Goal: Information Seeking & Learning: Find specific fact

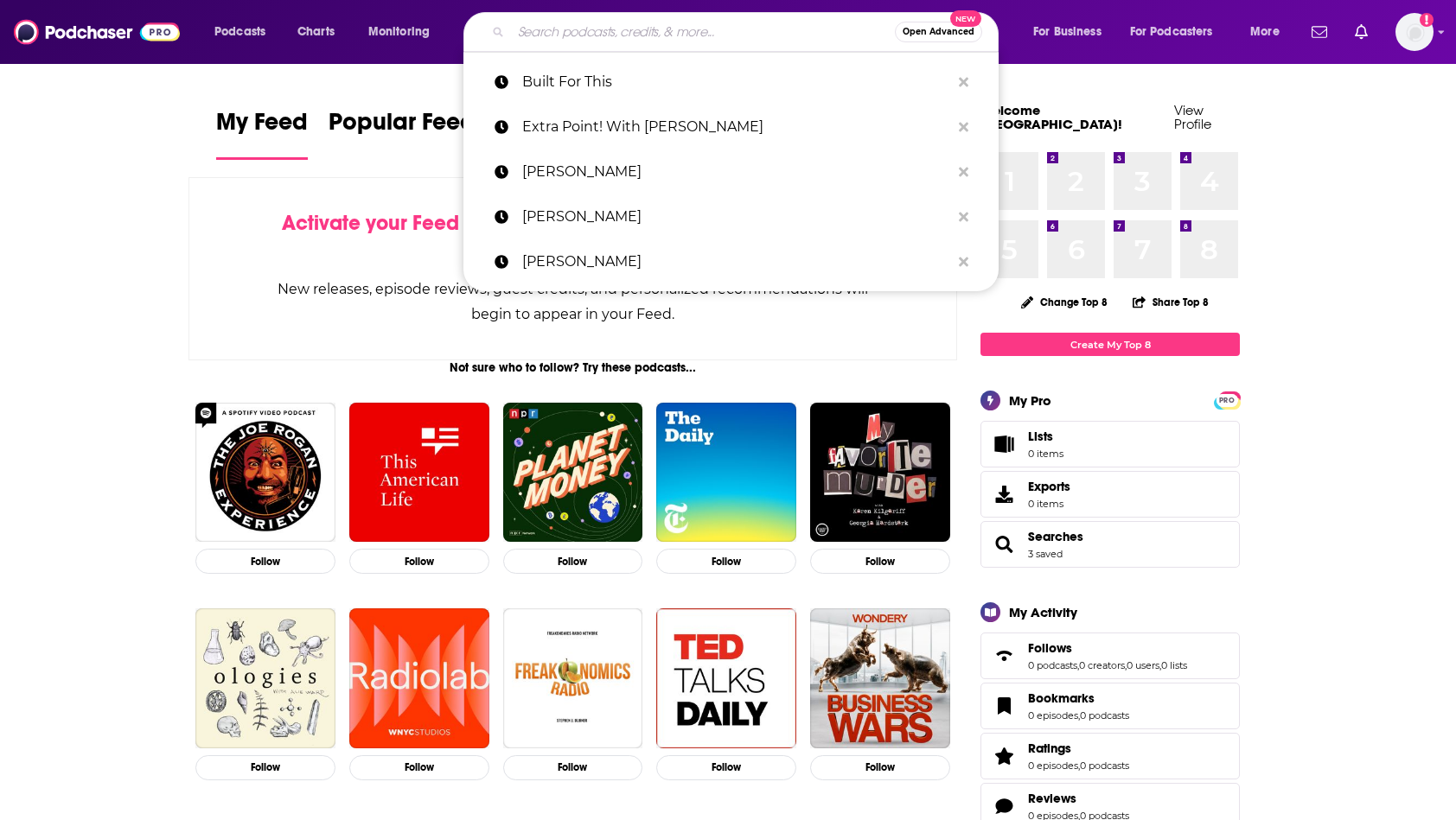
click at [539, 34] on input "Search podcasts, credits, & more..." at bounding box center [703, 32] width 384 height 28
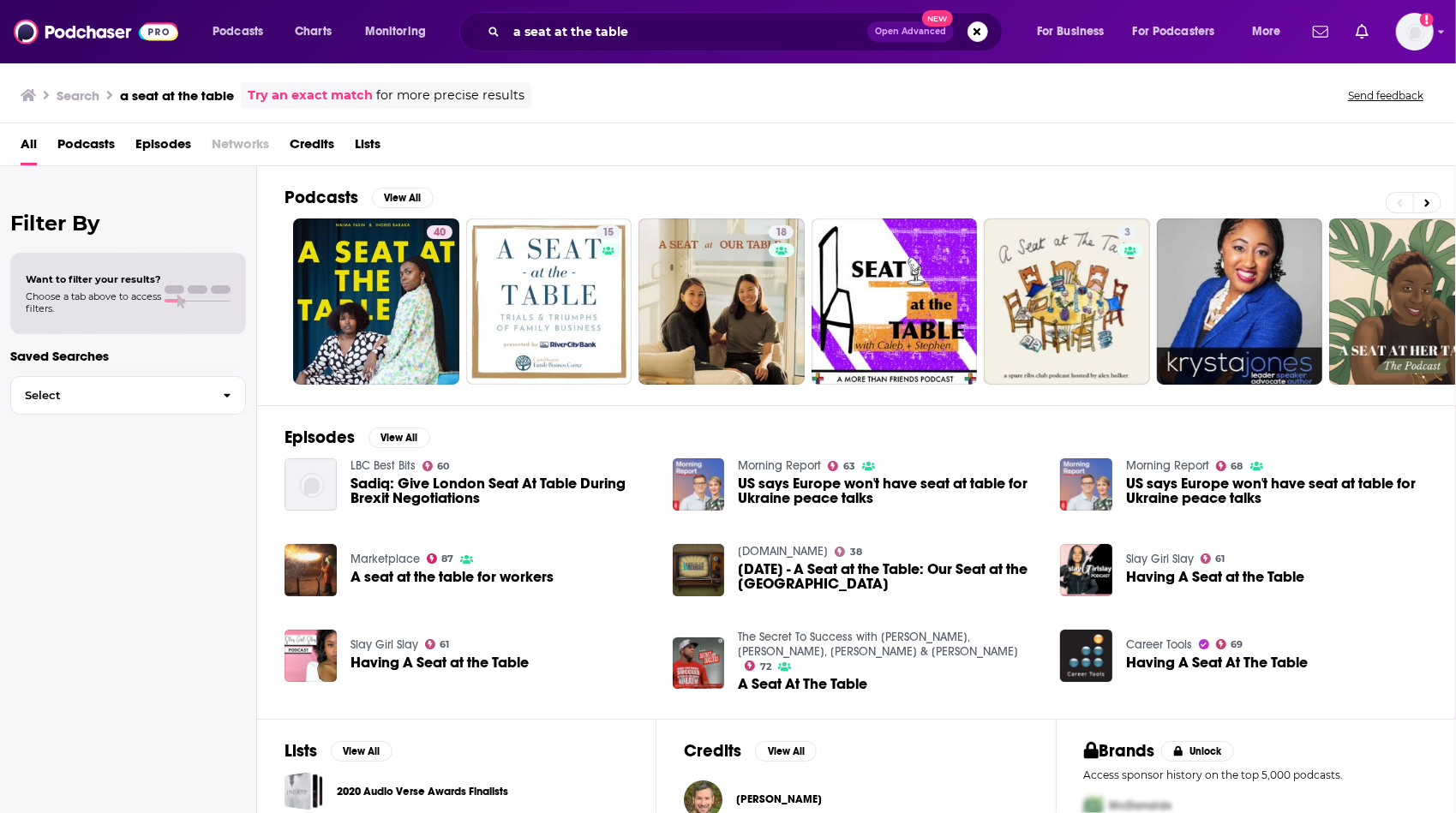
drag, startPoint x: 629, startPoint y: 164, endPoint x: 611, endPoint y: 146, distance: 25.5
click at [611, 146] on div "All Podcasts Episodes Networks Credits Lists" at bounding box center [730, 147] width 1421 height 35
click at [684, 15] on div "a seat at the table Open Advanced New" at bounding box center [731, 31] width 544 height 39
click at [680, 38] on input "a seat at the table" at bounding box center [686, 32] width 361 height 27
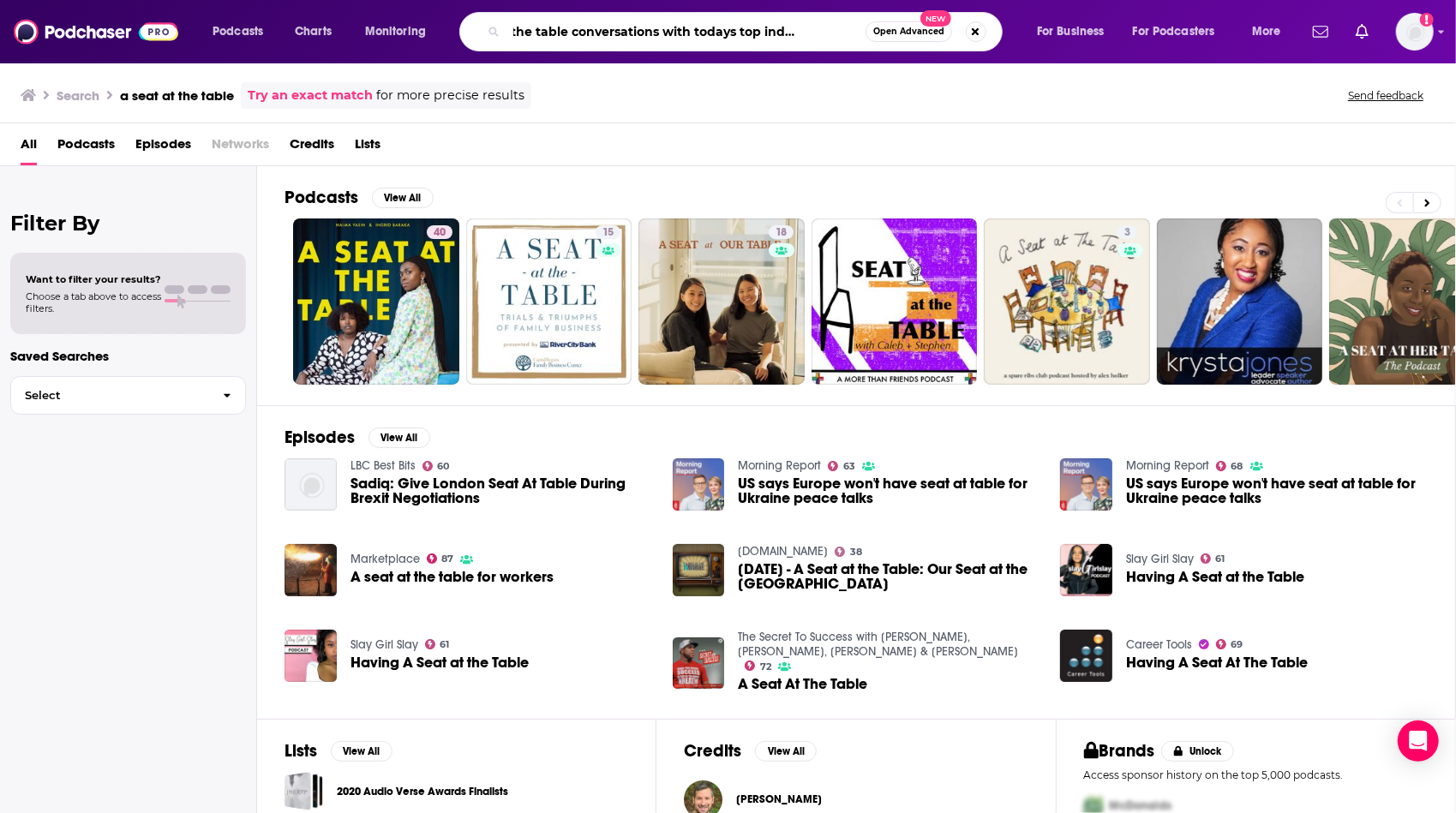
scroll to position [0, 66]
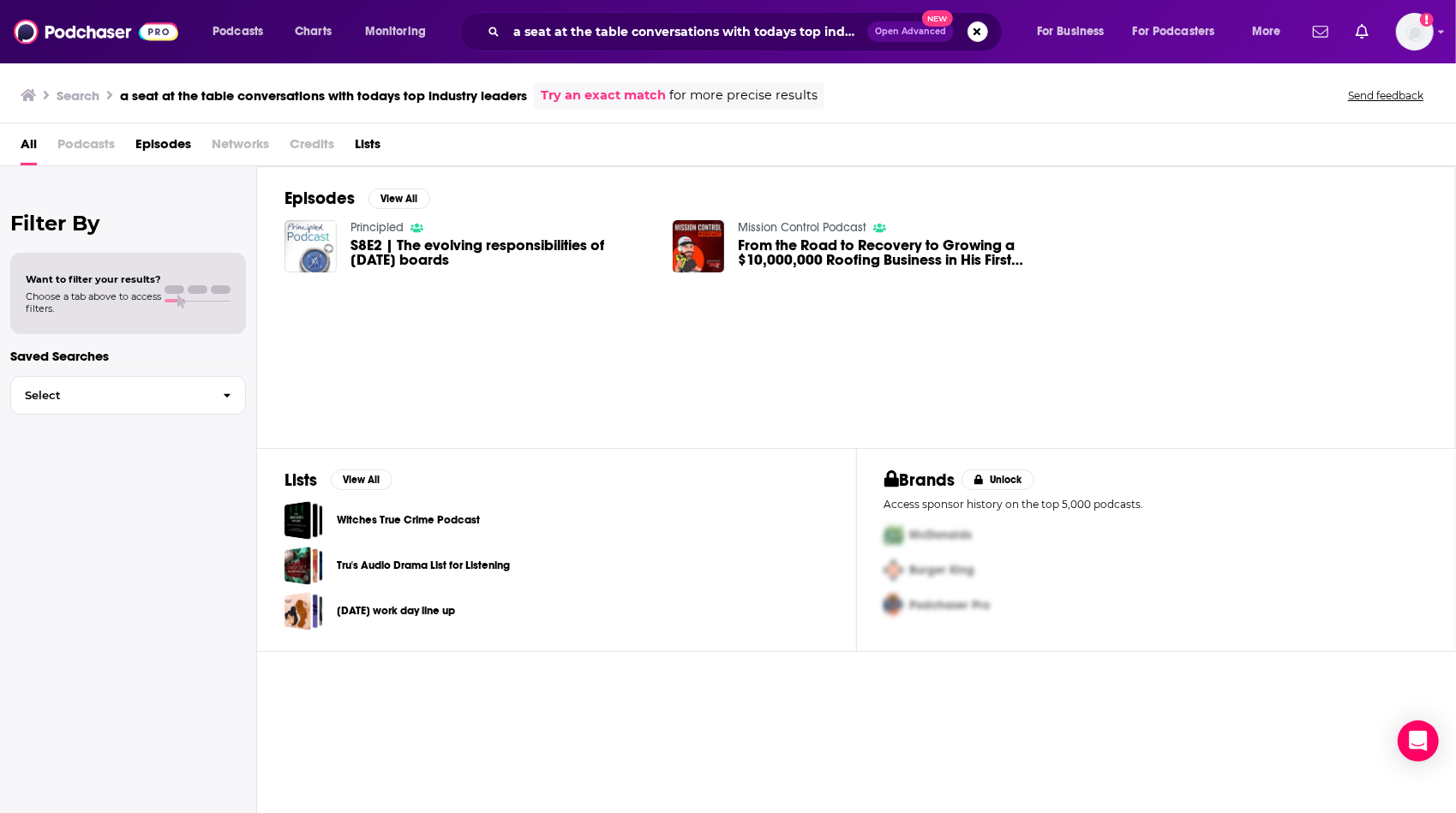
click at [81, 155] on span "Podcasts" at bounding box center [86, 147] width 58 height 35
click at [89, 143] on span "Podcasts" at bounding box center [86, 147] width 58 height 35
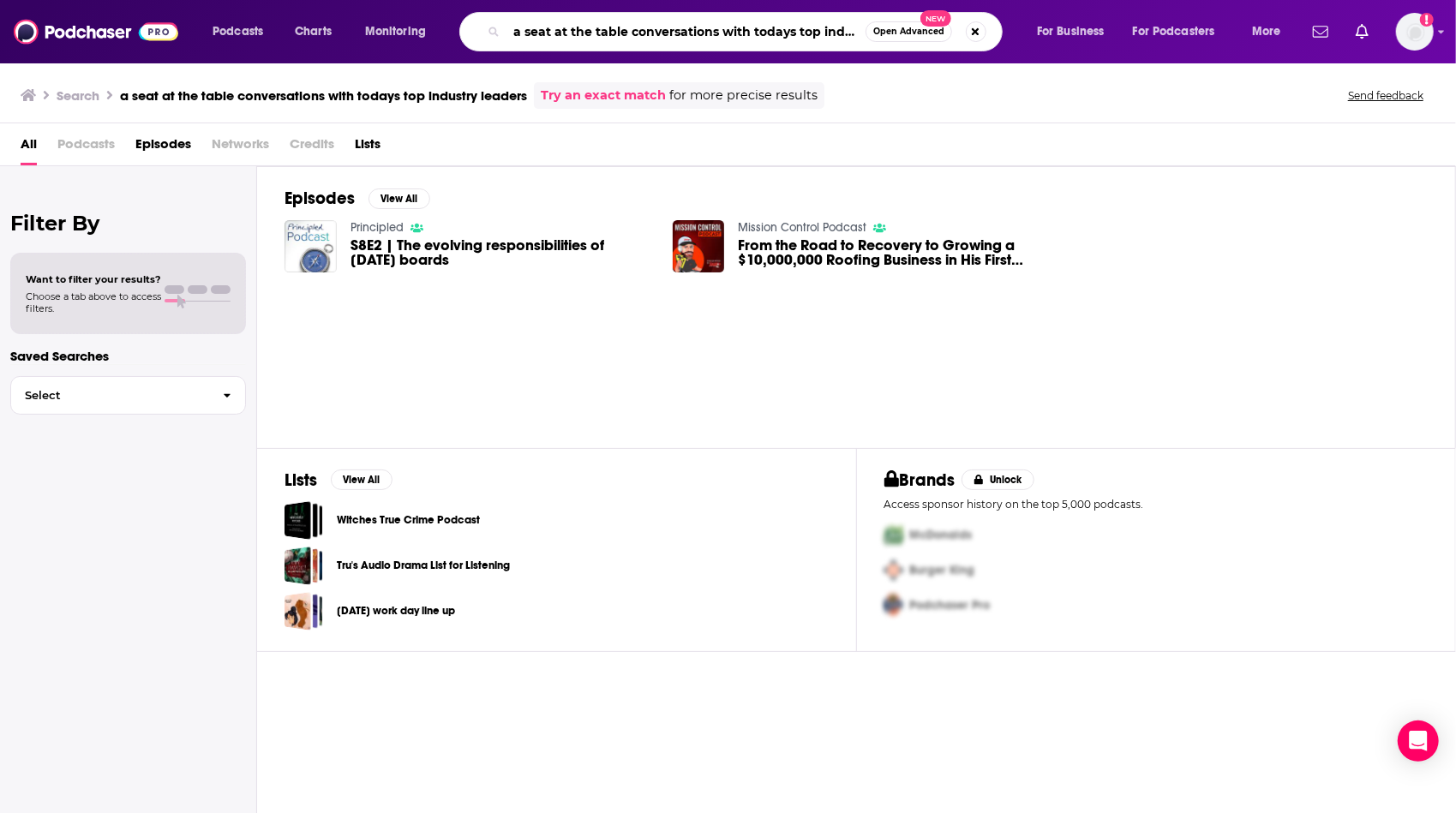
scroll to position [0, 66]
drag, startPoint x: 627, startPoint y: 25, endPoint x: 924, endPoint y: 0, distance: 298.1
click at [924, 0] on div "Podcasts Charts Monitoring a seat at the table conversations with todays top in…" at bounding box center [728, 31] width 1456 height 63
type input "a seat at the table"
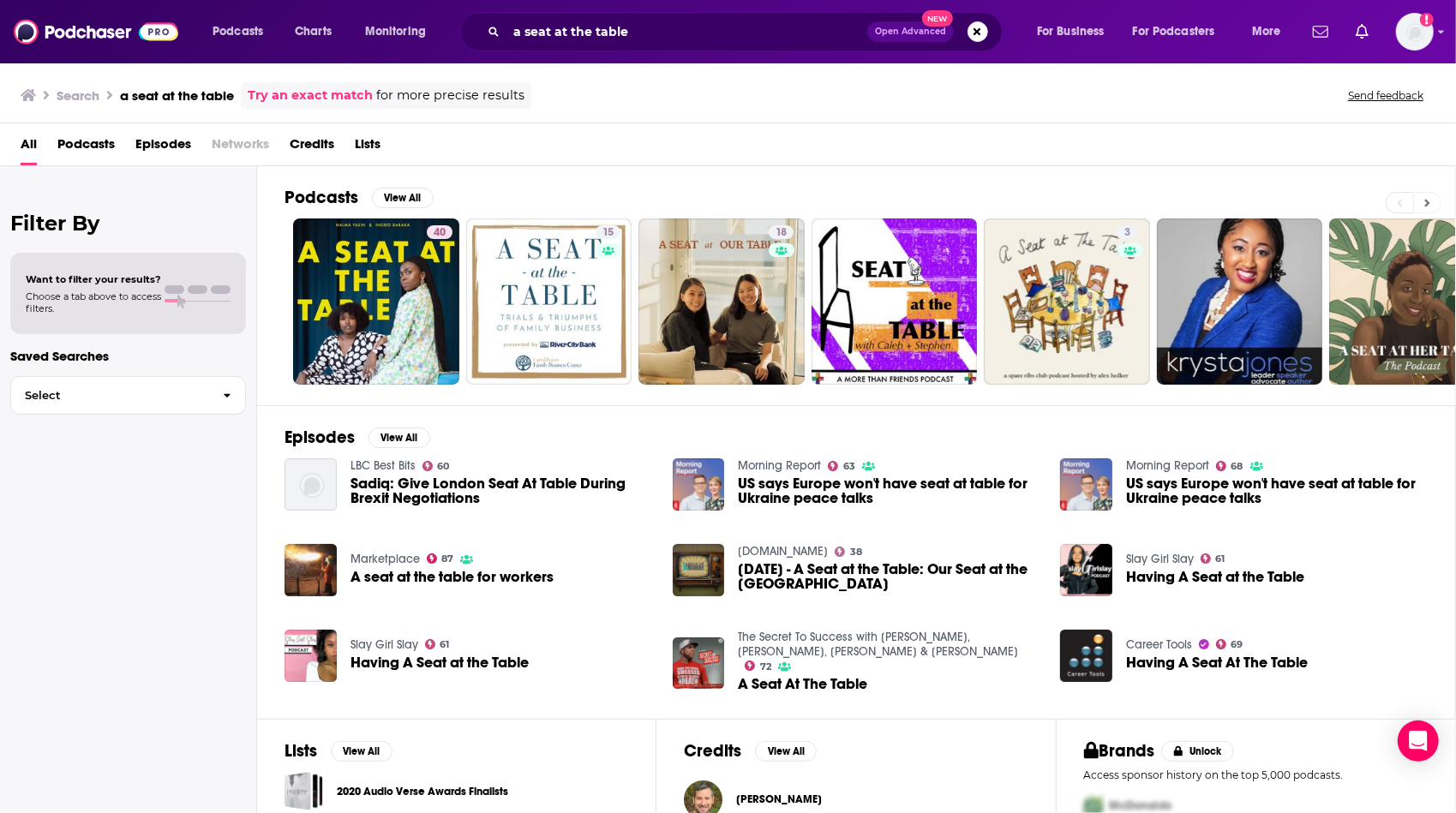
click at [1430, 195] on button at bounding box center [1427, 202] width 28 height 21
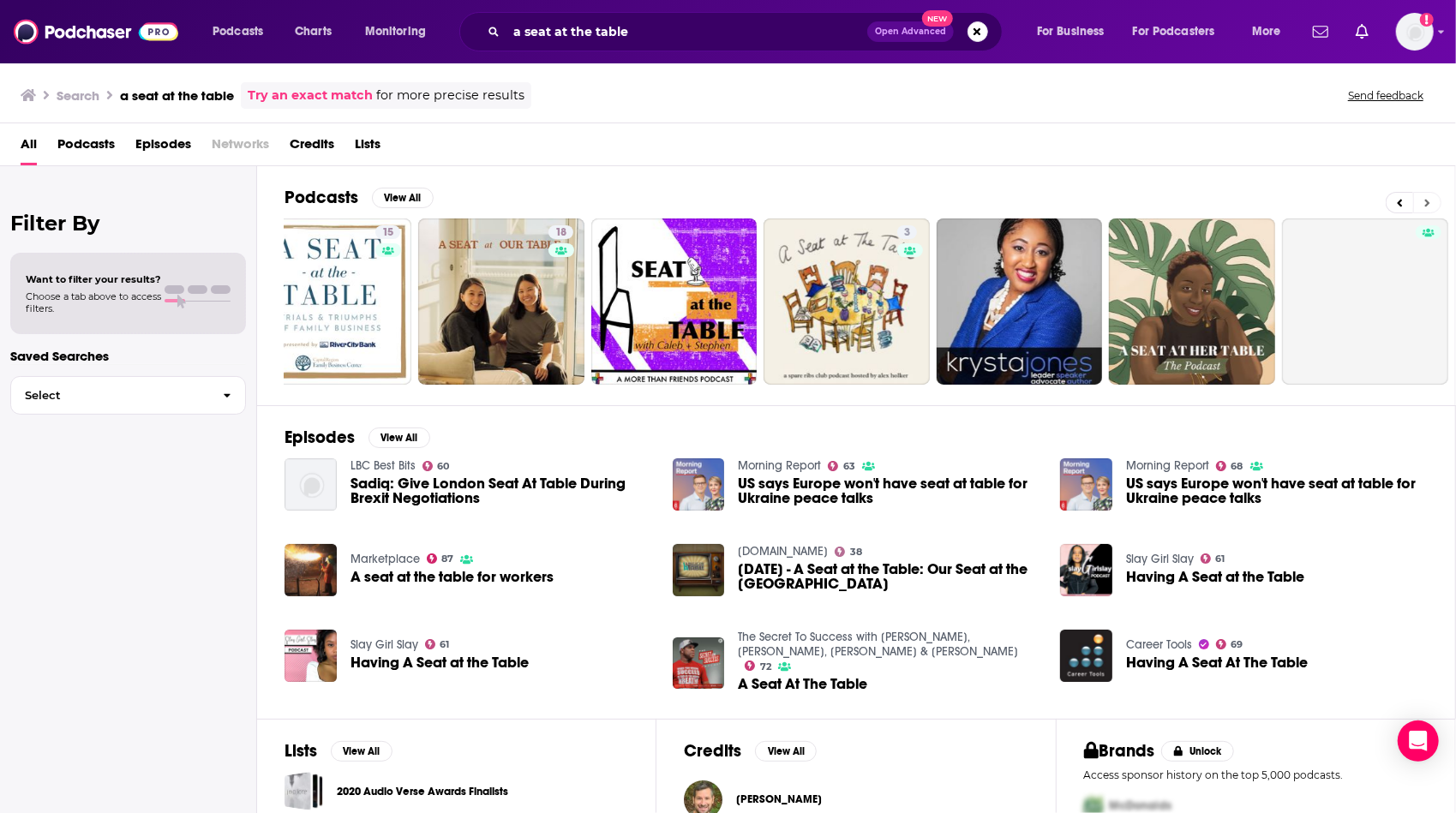
scroll to position [0, 402]
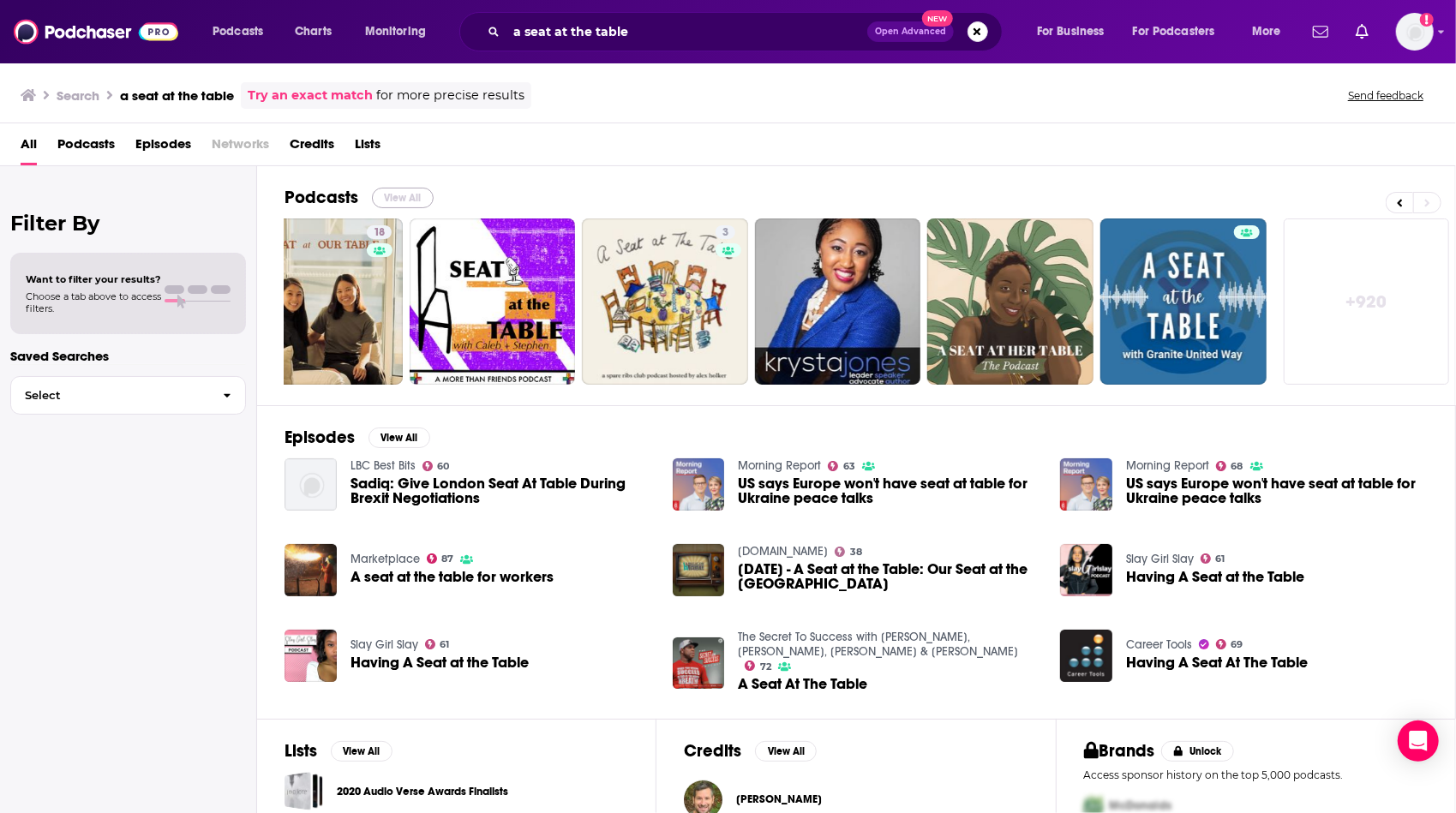
click at [399, 195] on button "View All" at bounding box center [402, 198] width 61 height 20
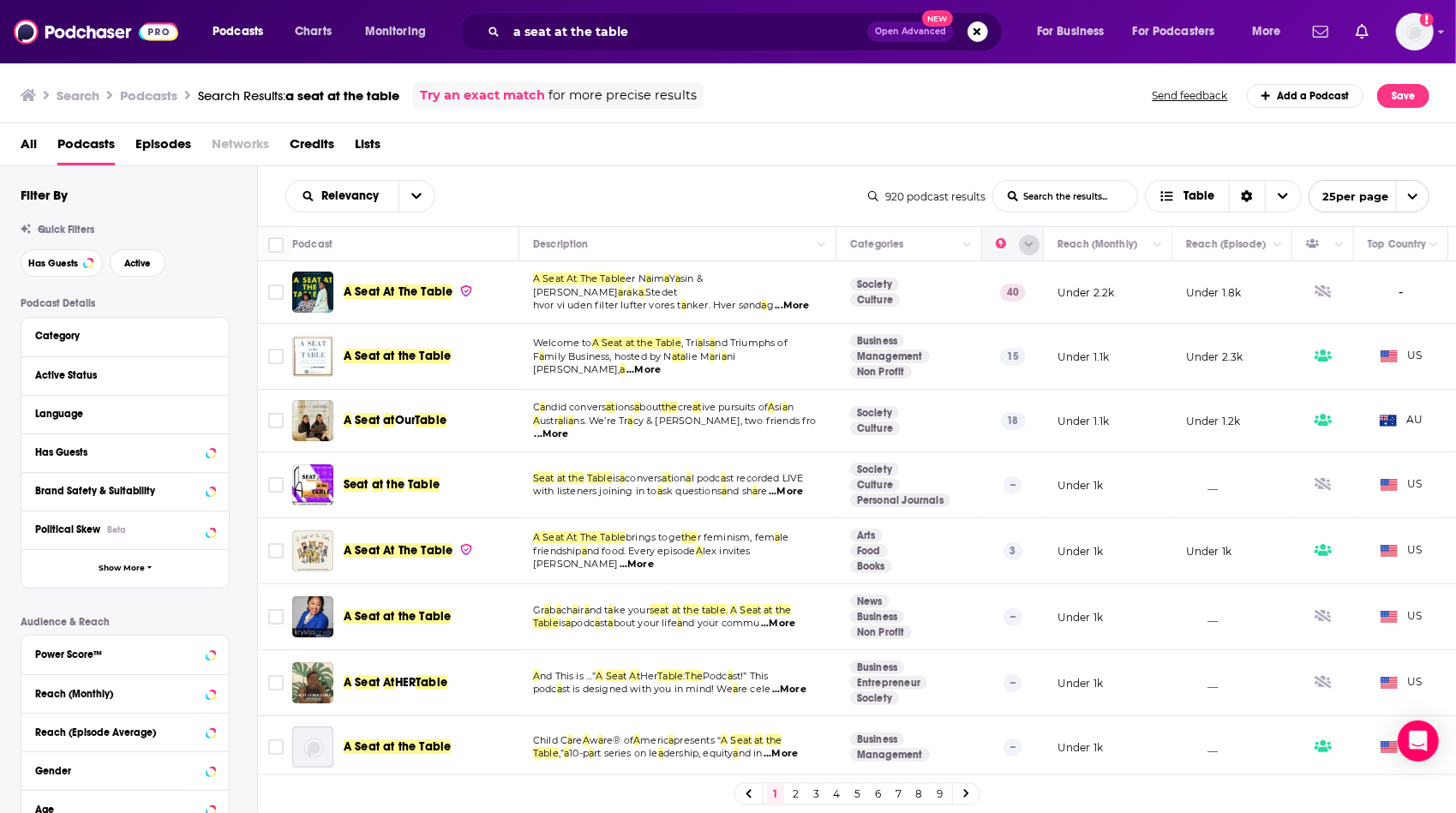
click at [1025, 244] on icon "Column Actions" at bounding box center [1029, 244] width 8 height 10
click at [425, 195] on div at bounding box center [728, 406] width 1456 height 813
click at [412, 198] on icon "open menu" at bounding box center [415, 196] width 10 height 12
click at [383, 348] on div "Power Score" at bounding box center [361, 343] width 150 height 29
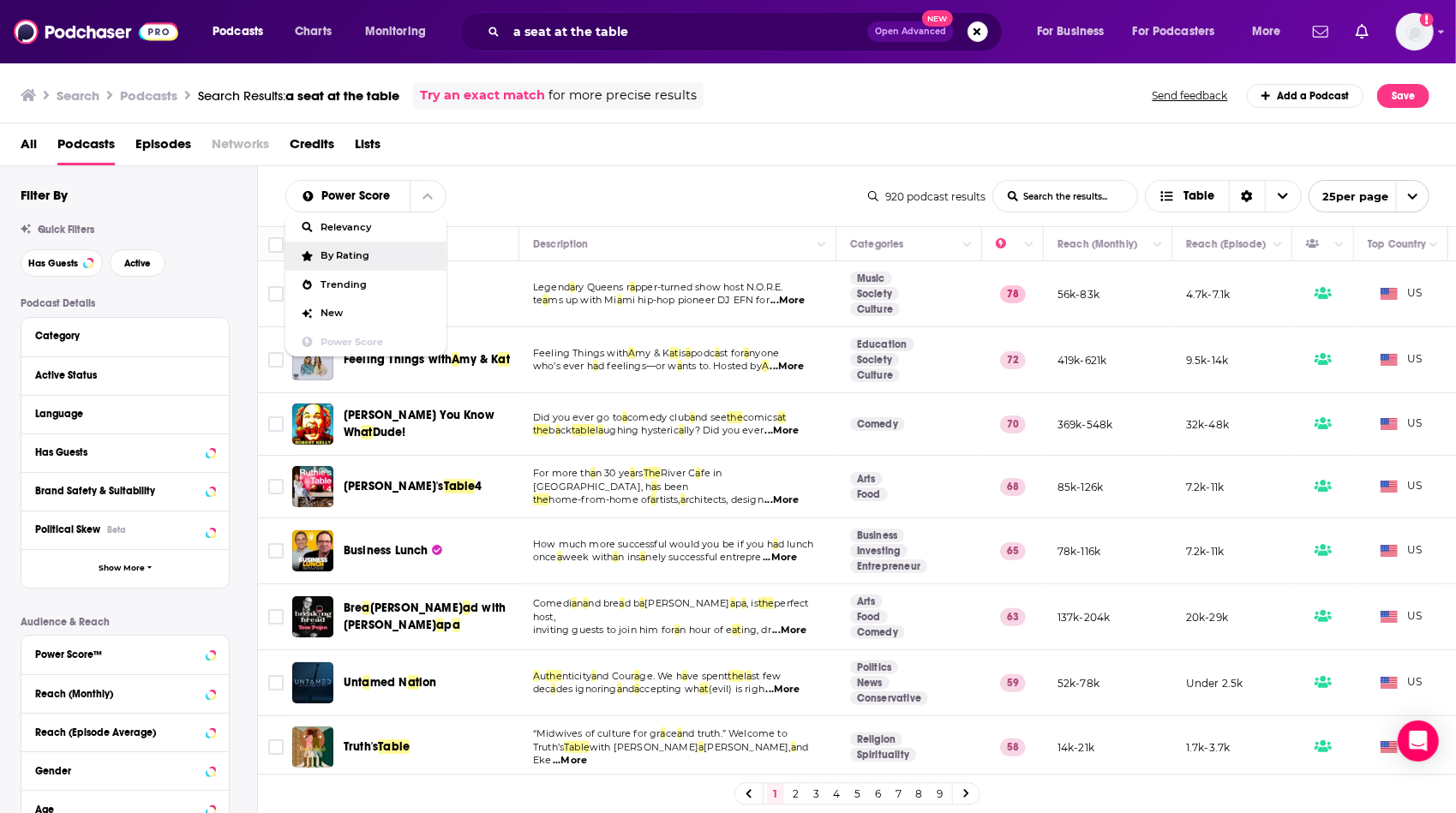
click at [628, 151] on div "All Podcasts Episodes Networks Credits Lists" at bounding box center [731, 147] width 1422 height 35
click at [658, 219] on div "Power Score List Search Input Search the results... Table 920 podcast results L…" at bounding box center [857, 197] width 1199 height 60
click at [717, 266] on td "Legend a ry Queens r a pper-turned show host N.O.R.E. te a ms up with Mi a mi h…" at bounding box center [677, 295] width 317 height 66
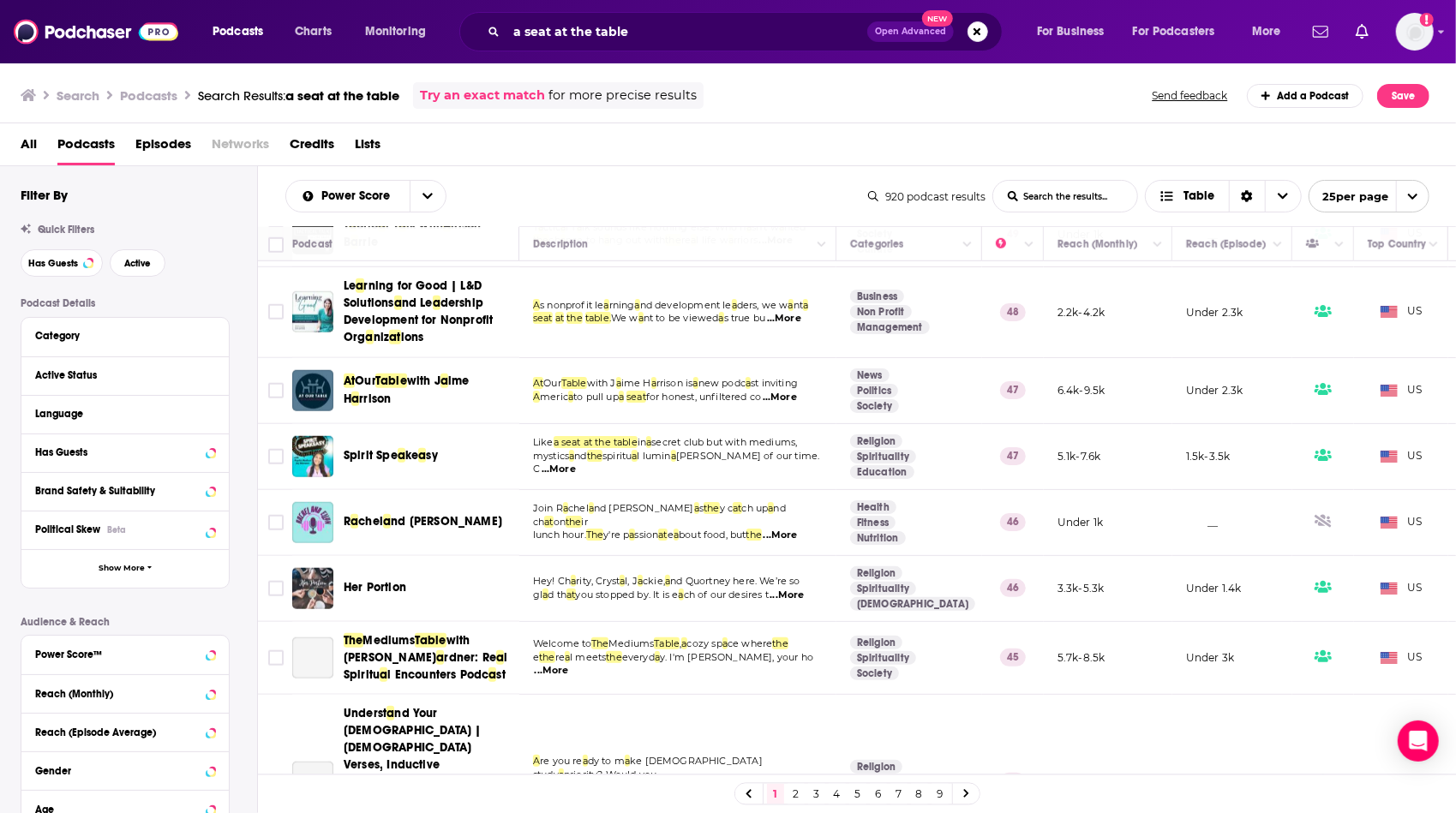
scroll to position [1182, 0]
